Goal: Transaction & Acquisition: Subscribe to service/newsletter

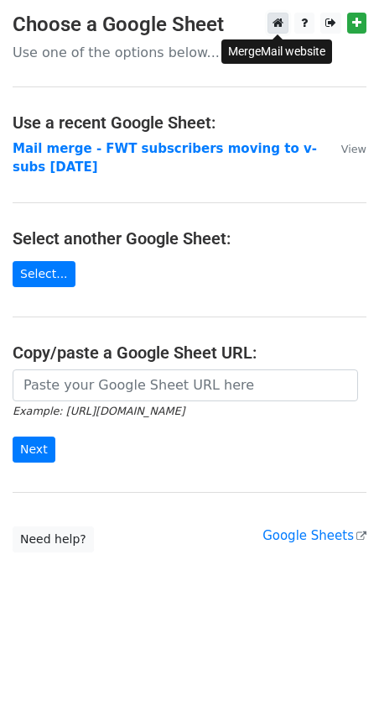
click at [277, 23] on icon at bounding box center [278, 23] width 11 height 12
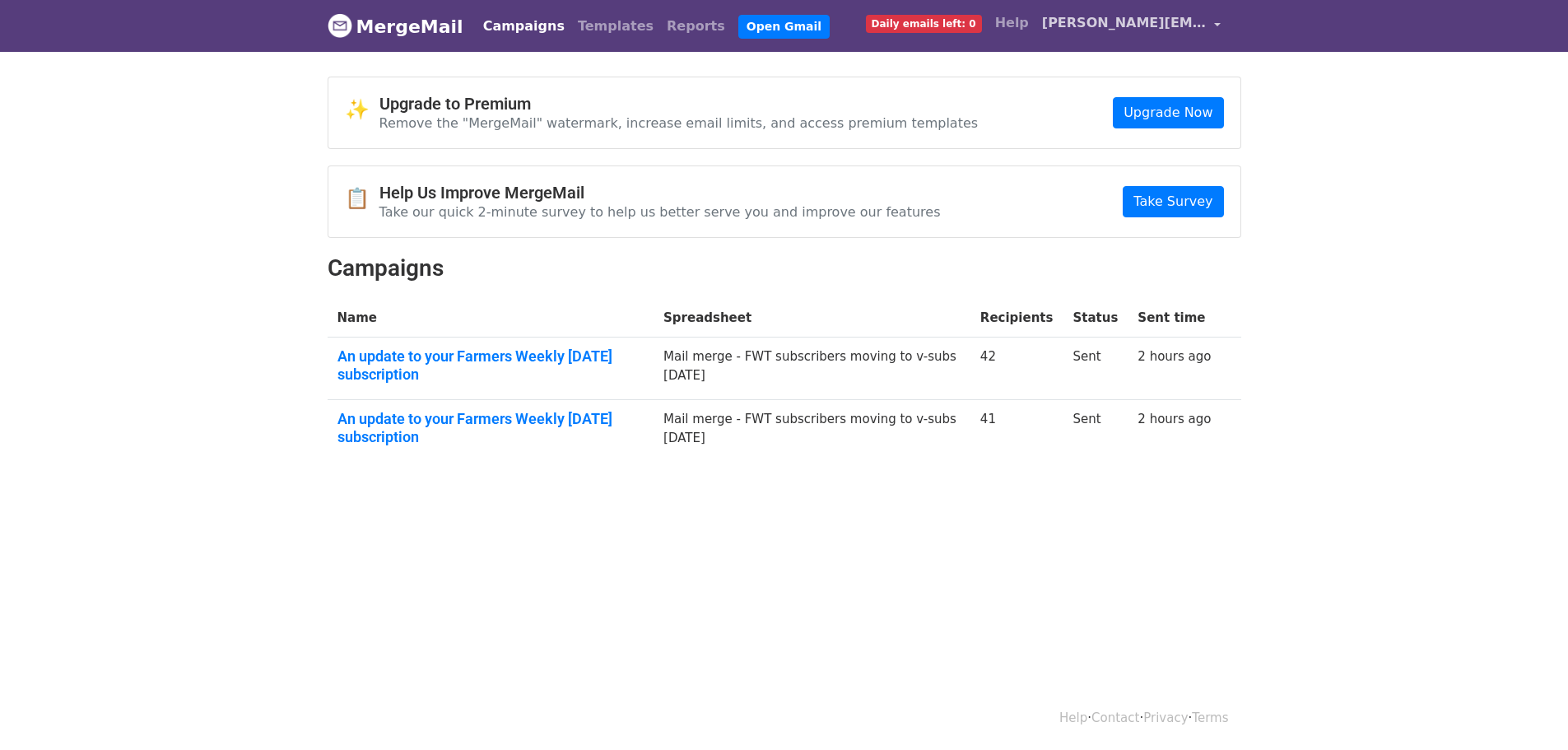
click at [1119, 22] on span "[PERSON_NAME][EMAIL_ADDRESS][PERSON_NAME][DOMAIN_NAME]" at bounding box center [1125, 23] width 165 height 20
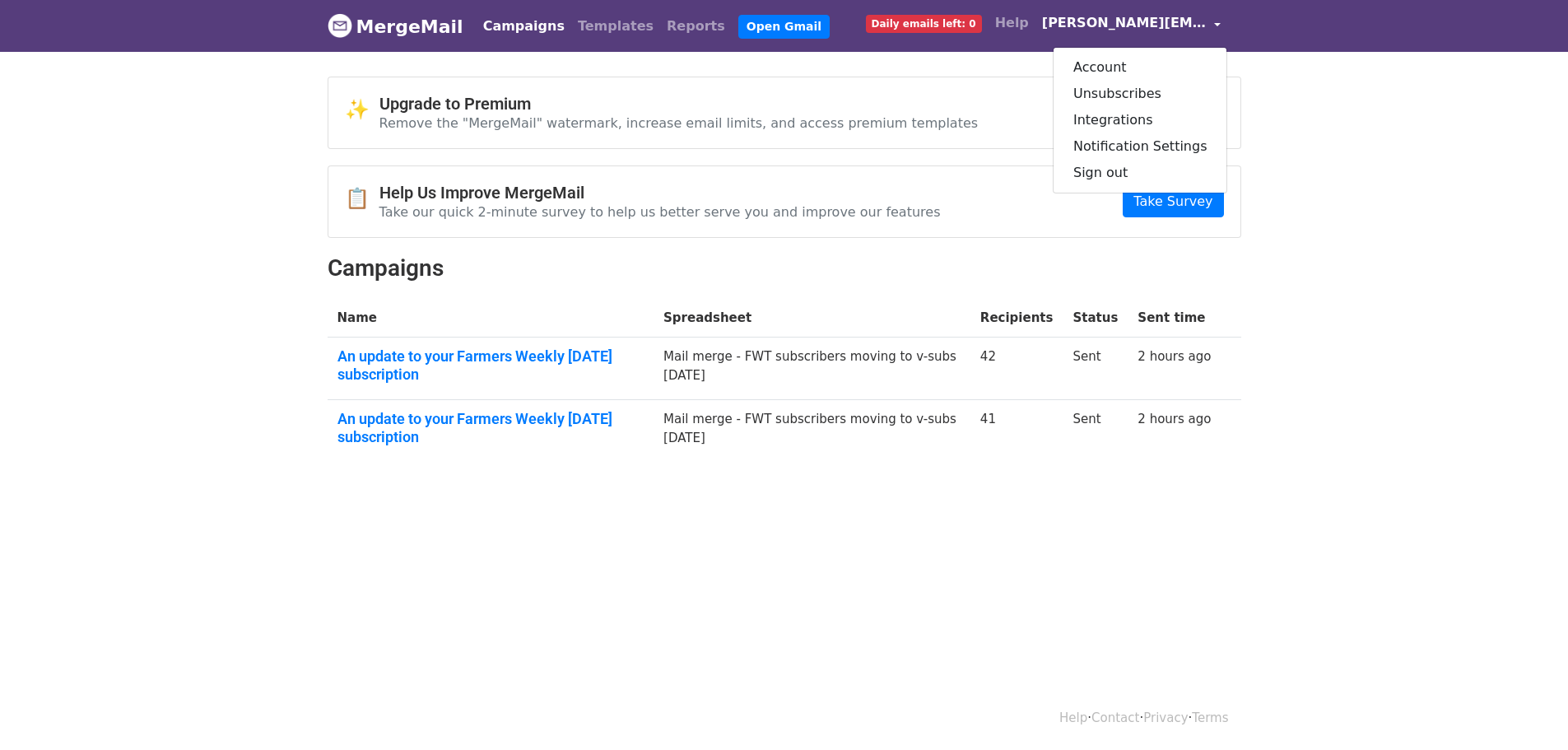
drag, startPoint x: 140, startPoint y: 218, endPoint x: 21, endPoint y: 253, distance: 124.0
click at [140, 218] on body "MergeMail Campaigns Templates Reports Open Gmail Daily emails left: 0 Help nico…" at bounding box center [784, 270] width 1568 height 540
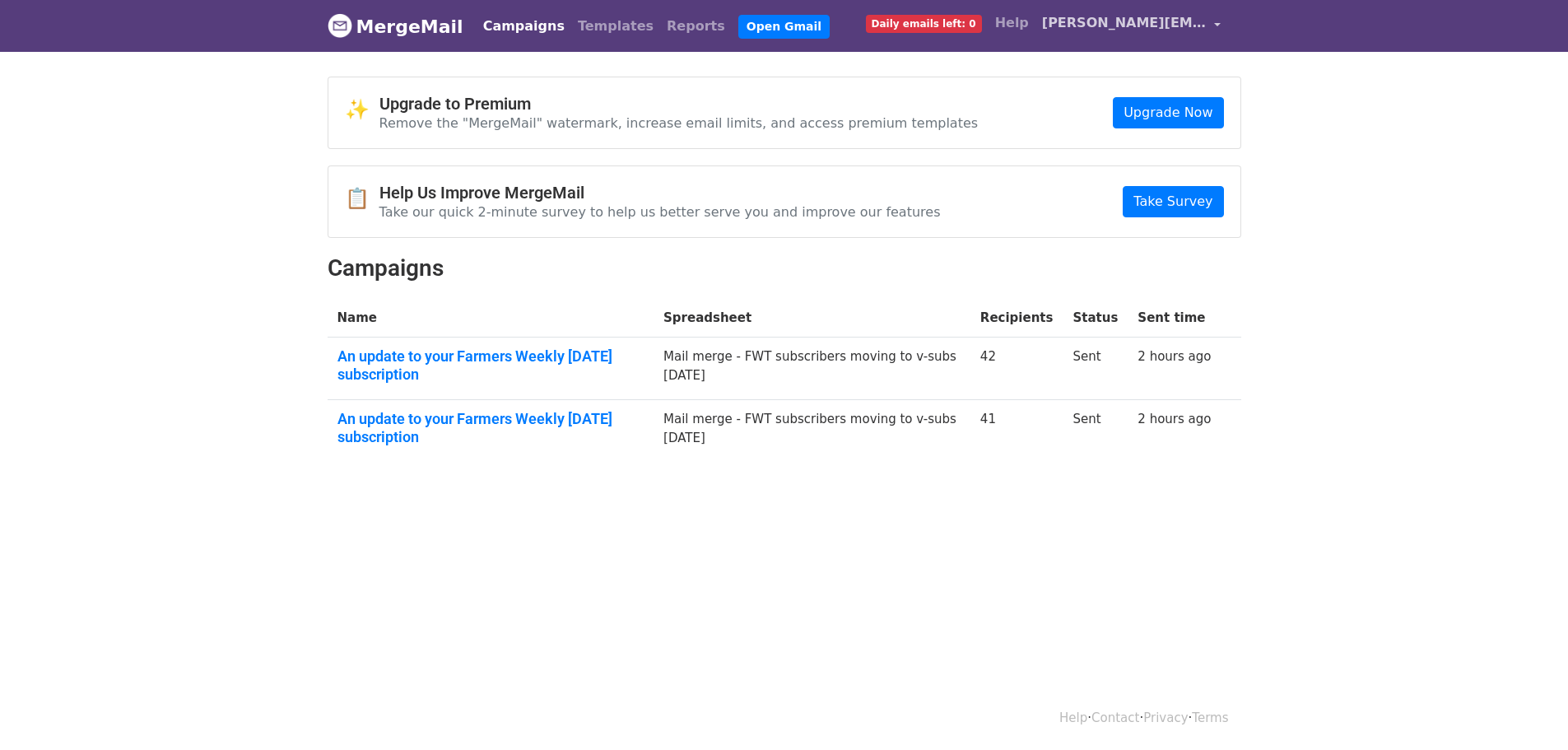
click at [1215, 23] on link "nicola.taylor@agrihq.co.nz" at bounding box center [1132, 25] width 192 height 38
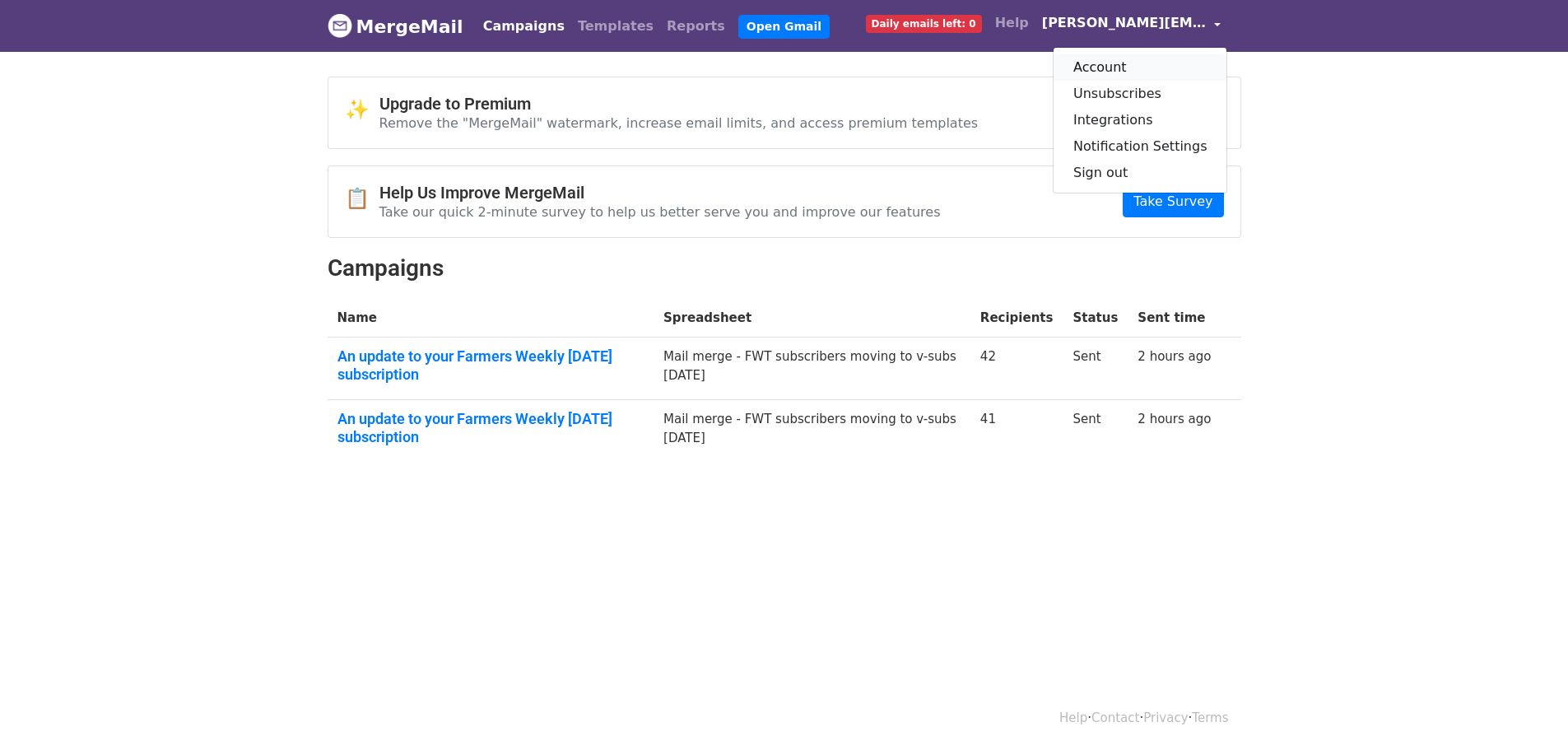
click at [1119, 75] on link "Account" at bounding box center [1139, 67] width 174 height 26
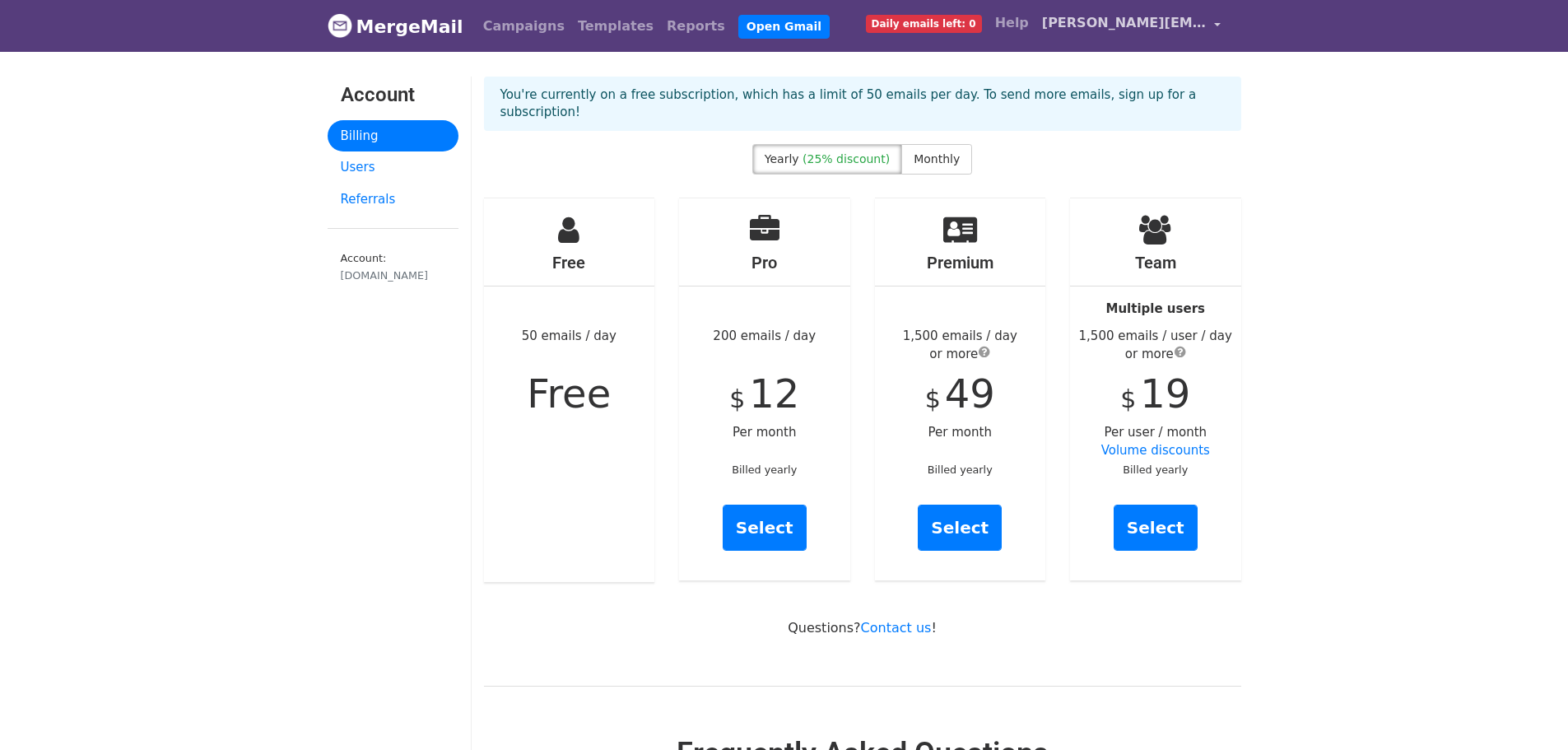
click at [1085, 27] on span "[PERSON_NAME][EMAIL_ADDRESS][PERSON_NAME][DOMAIN_NAME]" at bounding box center [1125, 23] width 165 height 20
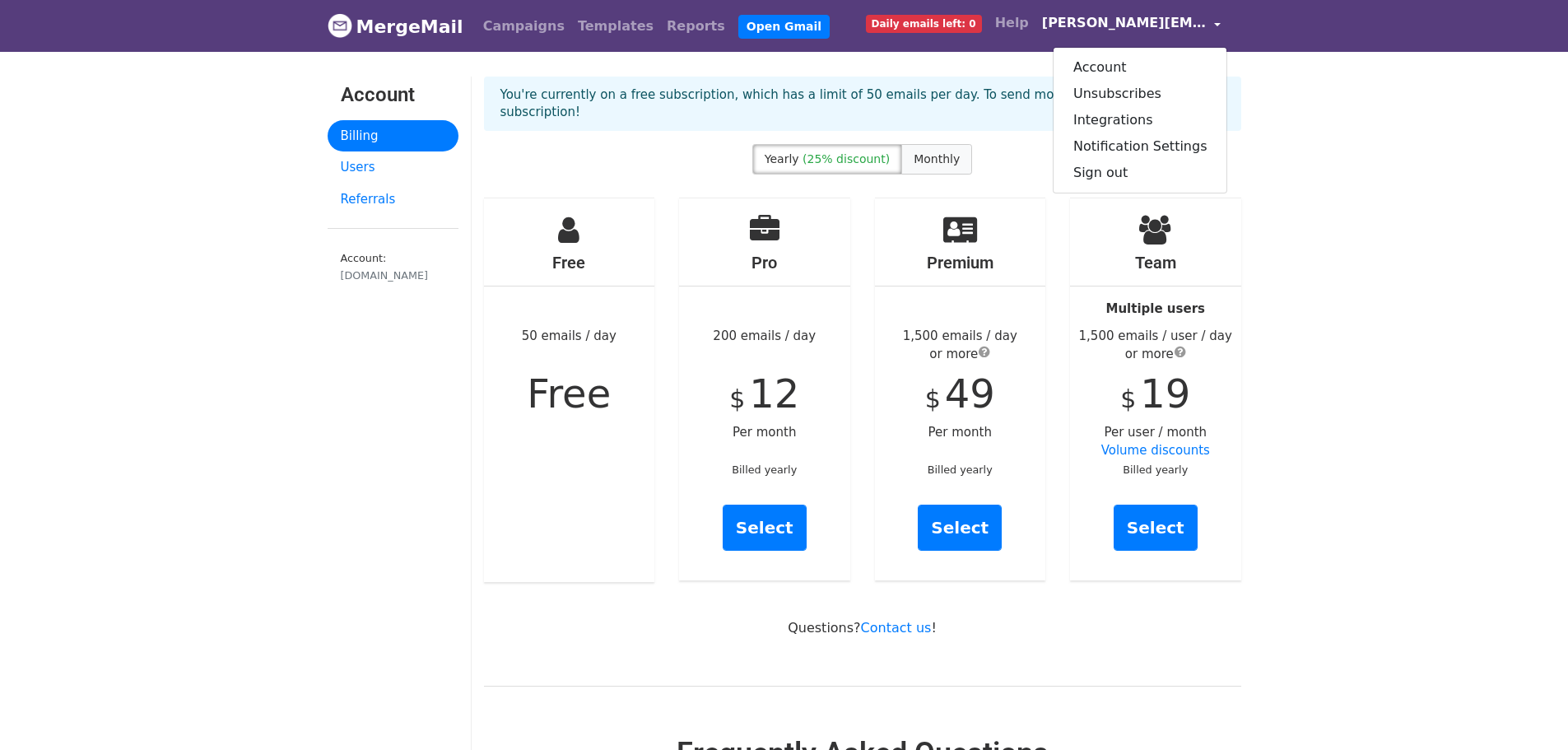
click at [925, 152] on span "Monthly" at bounding box center [936, 158] width 46 height 13
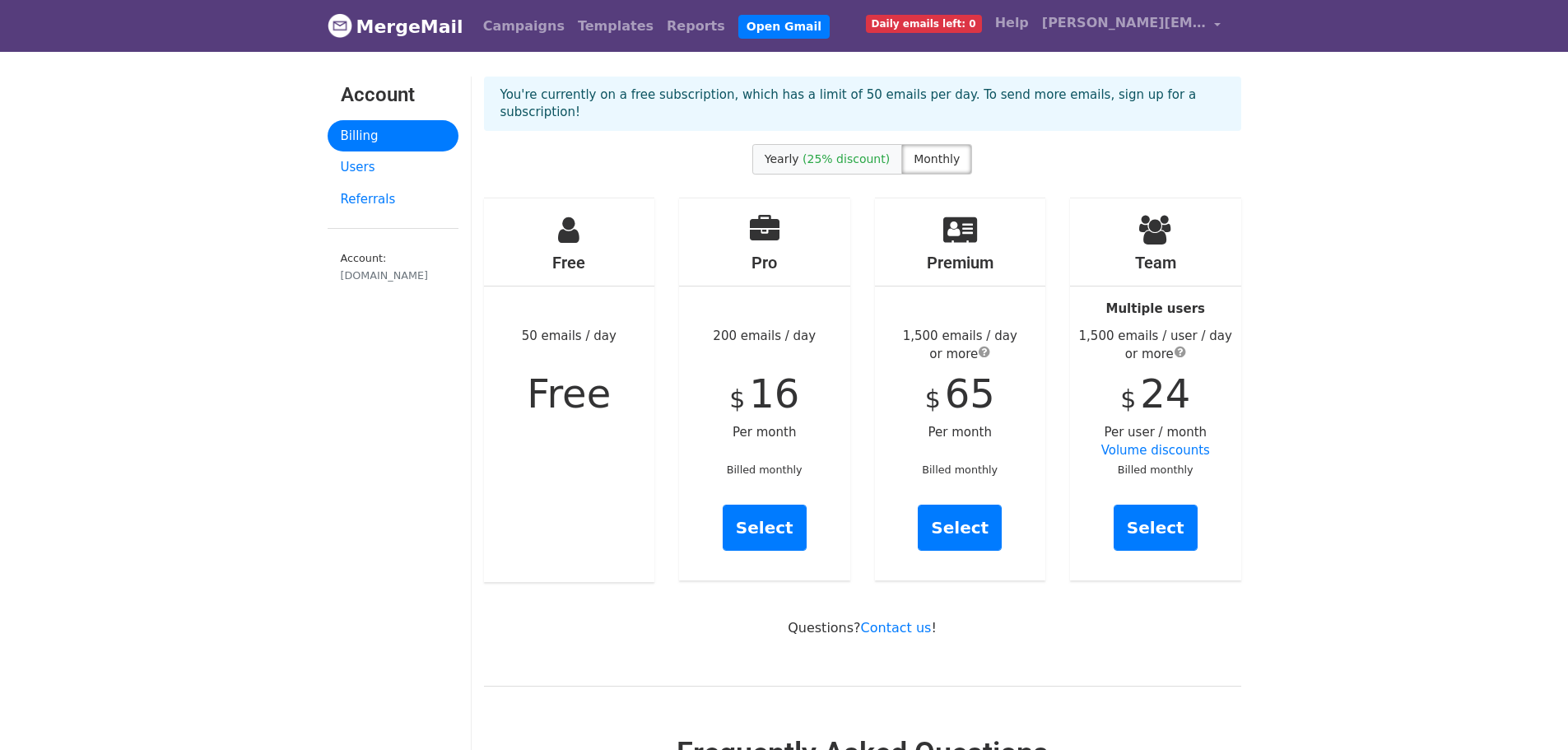
click at [858, 150] on label "Yearly (25% discount)" at bounding box center [827, 159] width 150 height 30
